Goal: Find specific page/section

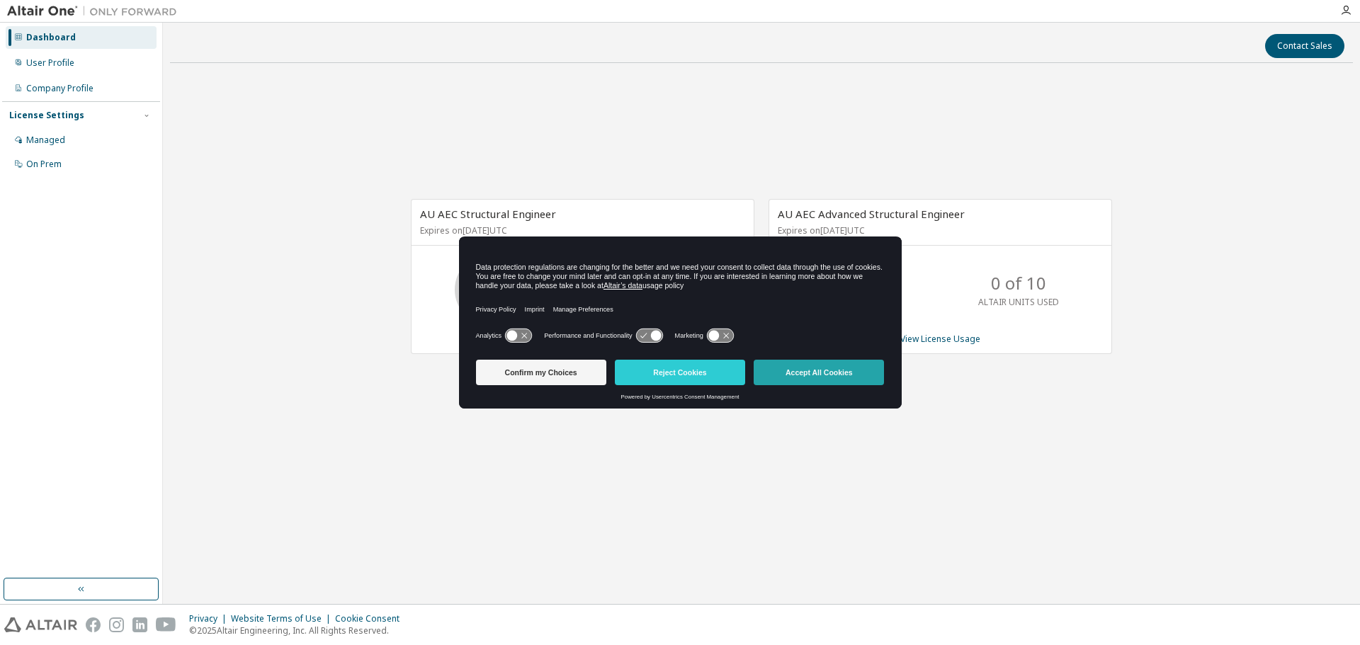
click at [808, 365] on button "Accept All Cookies" at bounding box center [819, 372] width 130 height 25
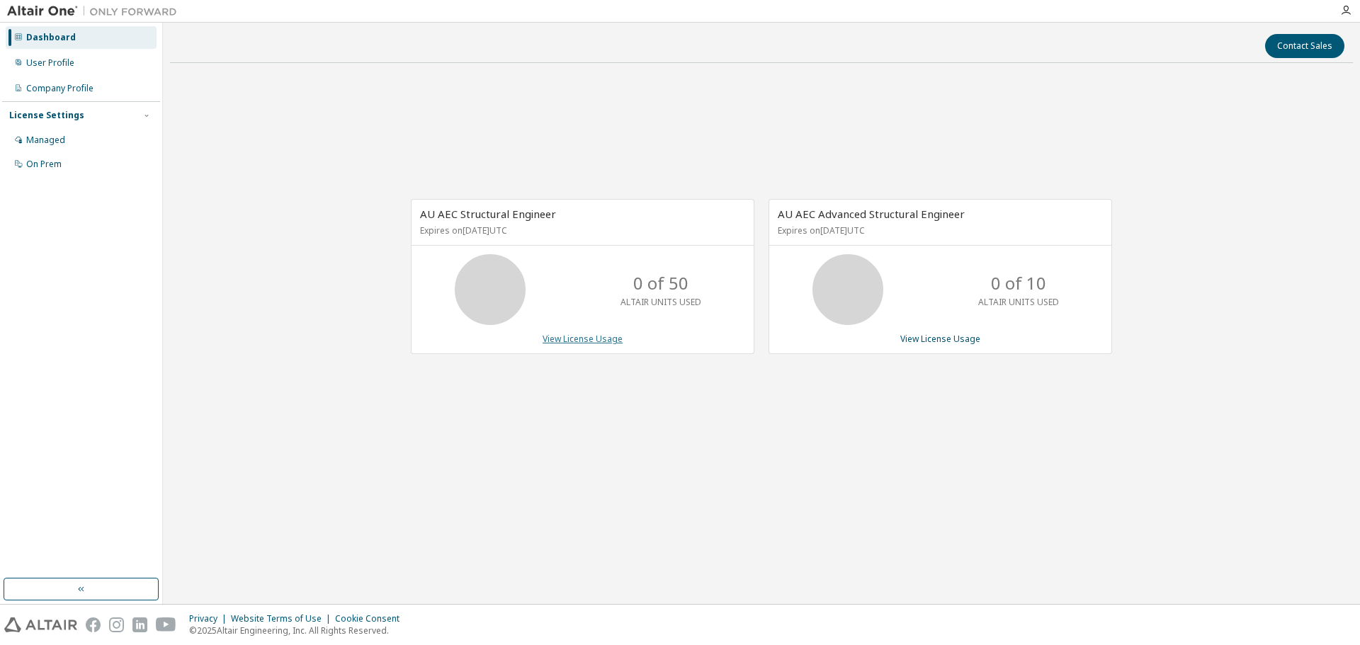
click at [580, 336] on link "View License Usage" at bounding box center [582, 339] width 80 height 12
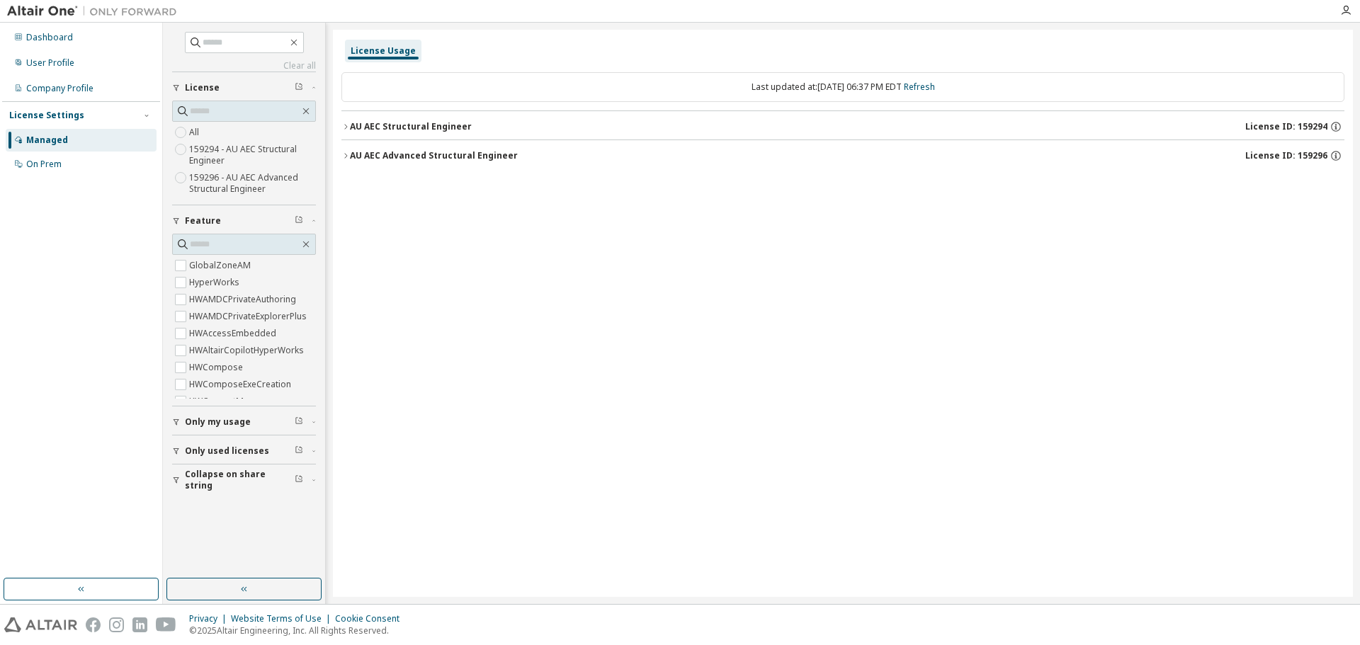
click at [346, 128] on icon "button" at bounding box center [345, 127] width 8 height 8
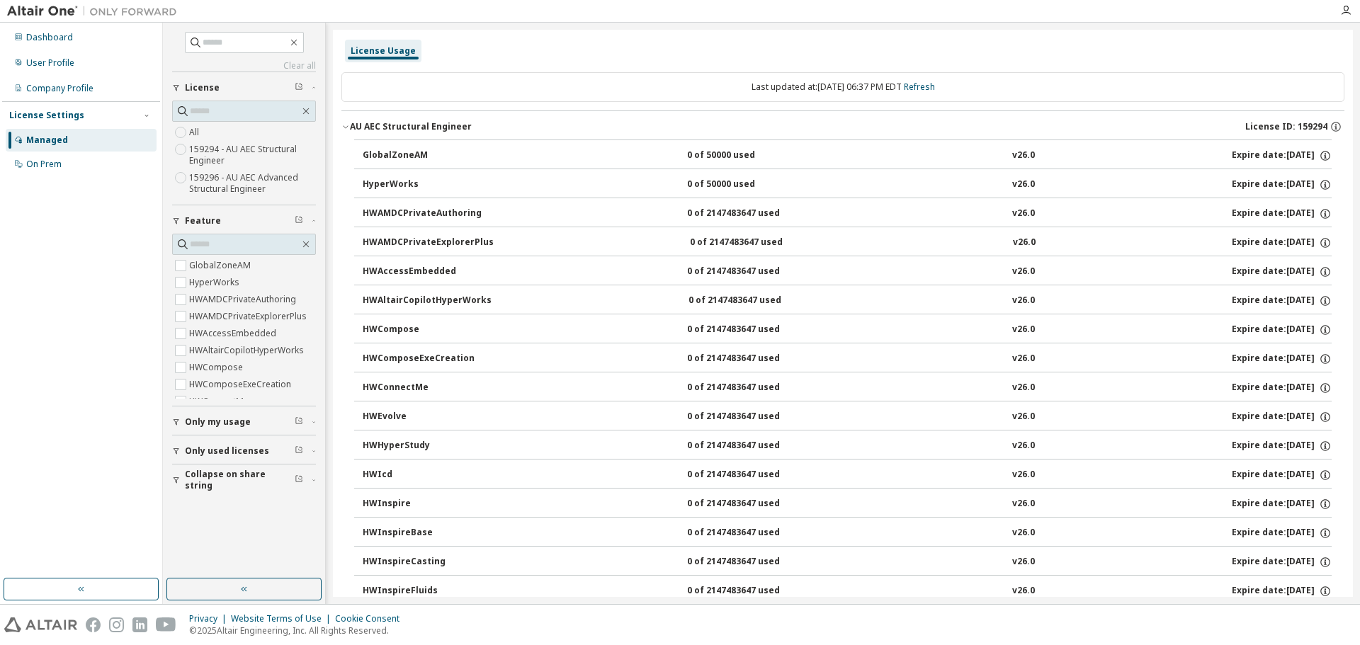
click at [346, 128] on icon "button" at bounding box center [345, 127] width 8 height 8
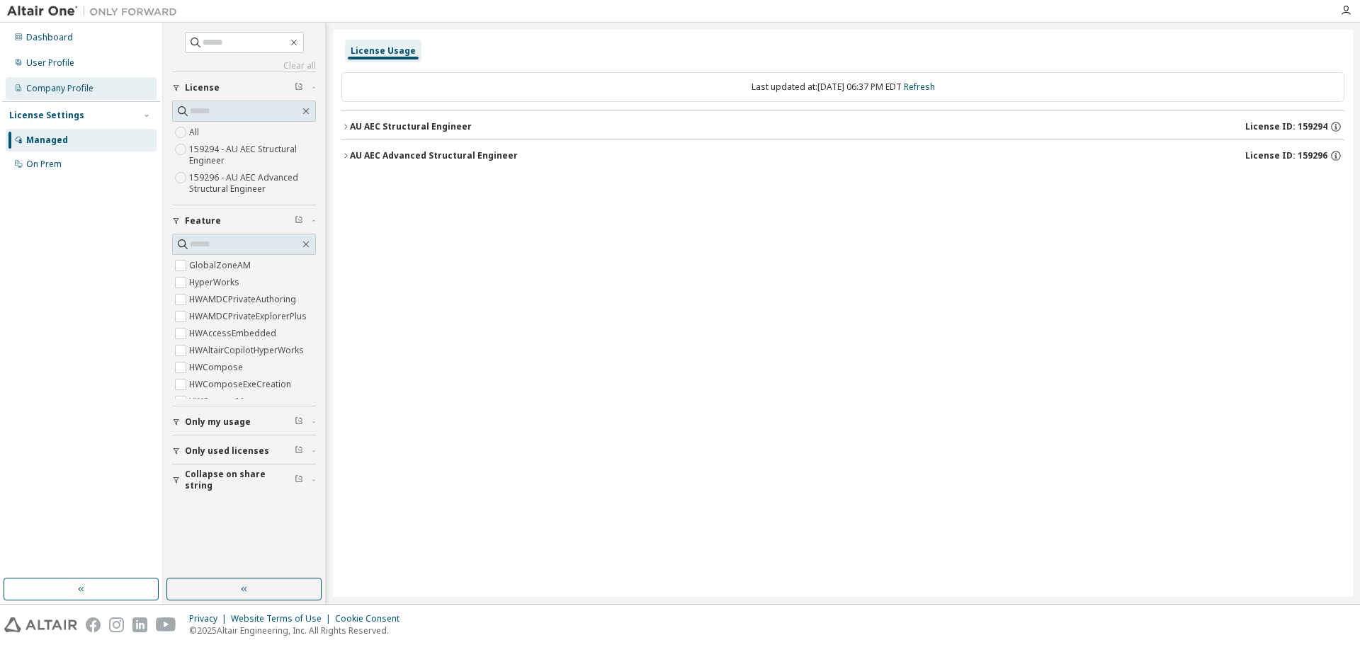
click at [64, 86] on div "Company Profile" at bounding box center [59, 88] width 67 height 11
